Goal: Information Seeking & Learning: Understand process/instructions

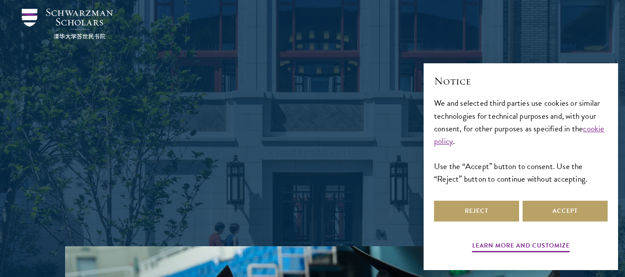
scroll to position [29, 0]
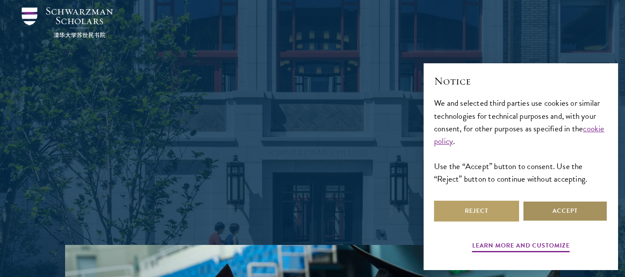
click at [542, 216] on button "Accept" at bounding box center [564, 211] width 85 height 21
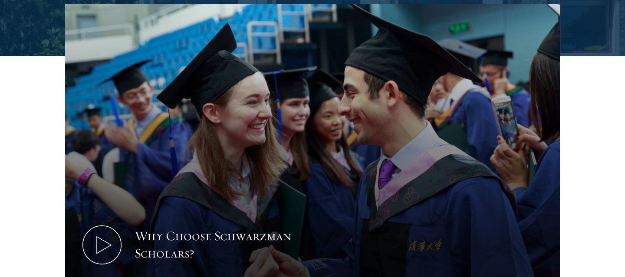
scroll to position [0, 0]
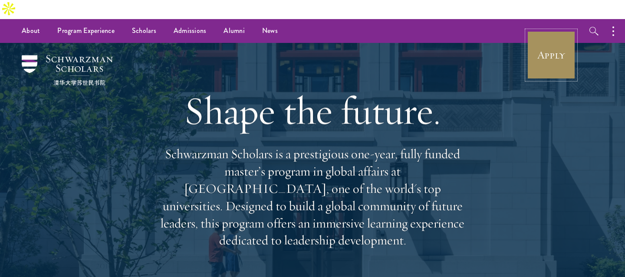
click at [554, 38] on link "Apply" at bounding box center [551, 55] width 49 height 49
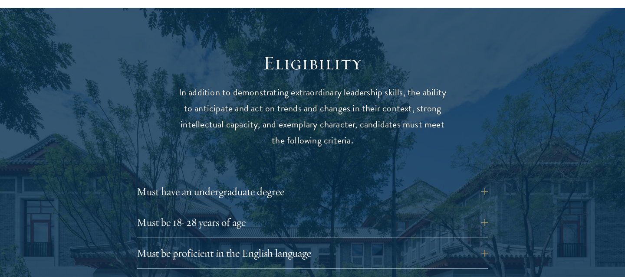
scroll to position [1130, 0]
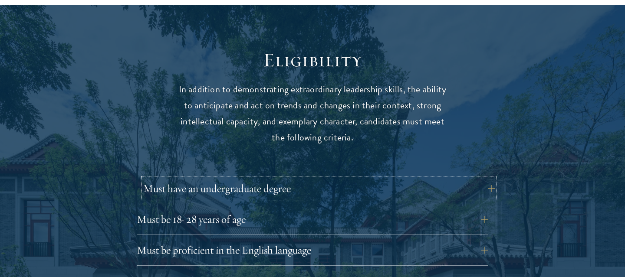
click at [321, 178] on button "Must have an undergraduate degree" at bounding box center [318, 188] width 351 height 21
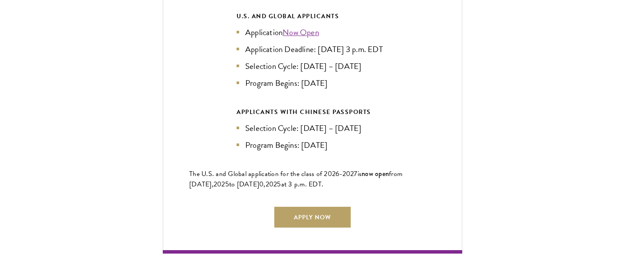
scroll to position [2030, 0]
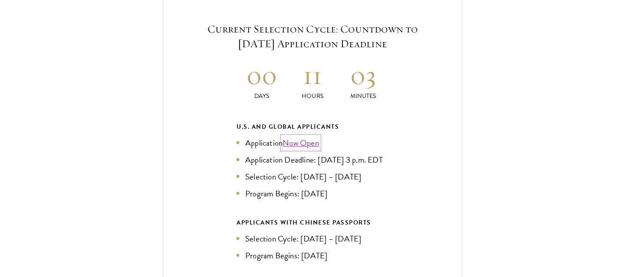
click at [298, 137] on link "Now Open" at bounding box center [300, 143] width 36 height 13
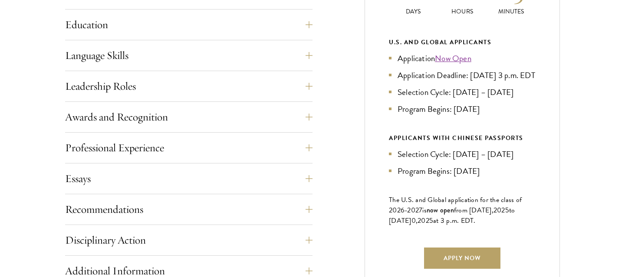
scroll to position [475, 0]
click at [306, 168] on button "Essays" at bounding box center [195, 178] width 247 height 21
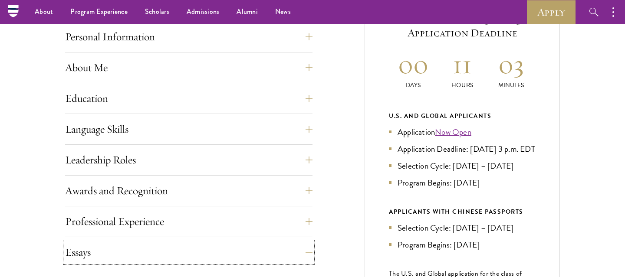
scroll to position [396, 0]
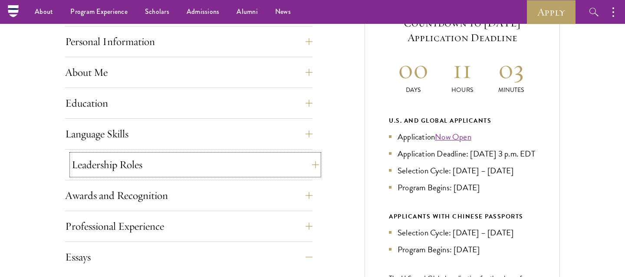
click at [237, 154] on button "Leadership Roles" at bounding box center [195, 164] width 247 height 21
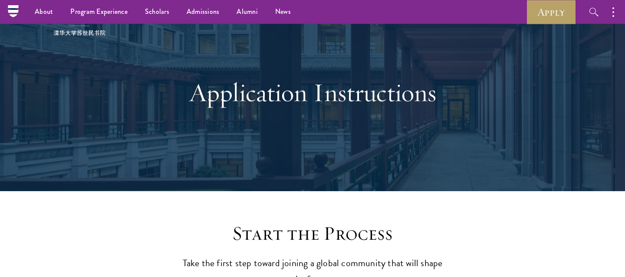
scroll to position [0, 0]
